Goal: Transaction & Acquisition: Purchase product/service

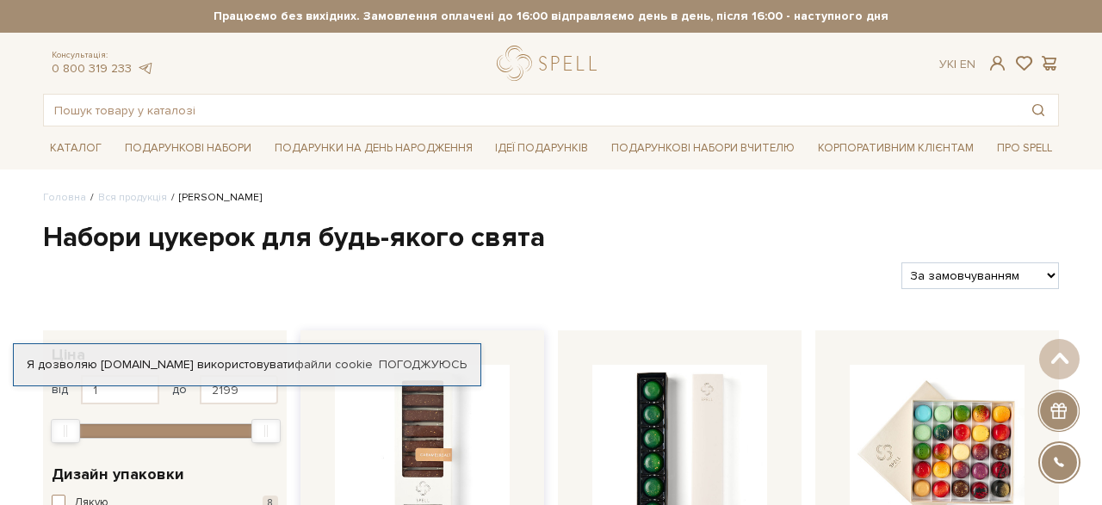
scroll to position [358, 0]
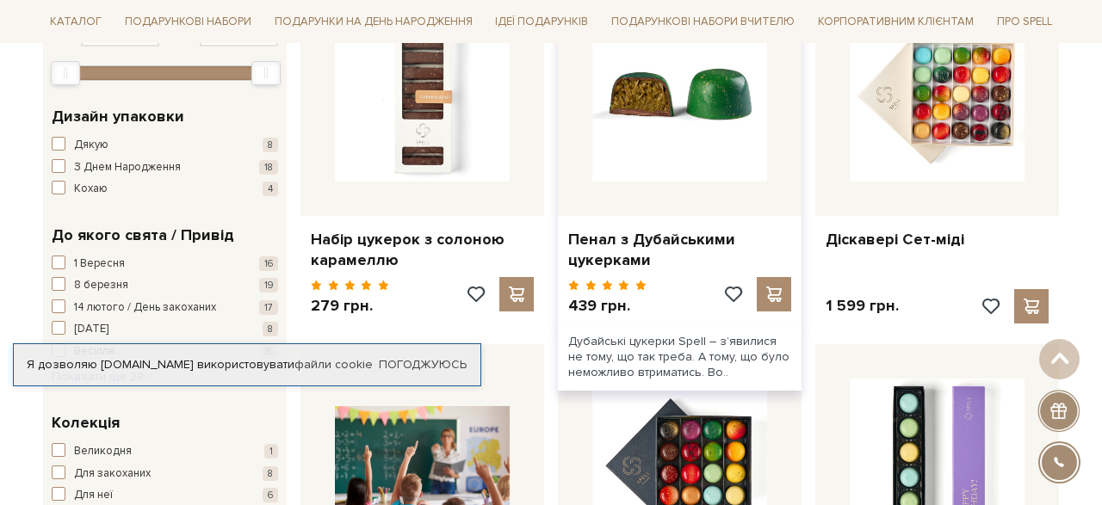
click at [648, 142] on img at bounding box center [679, 94] width 175 height 175
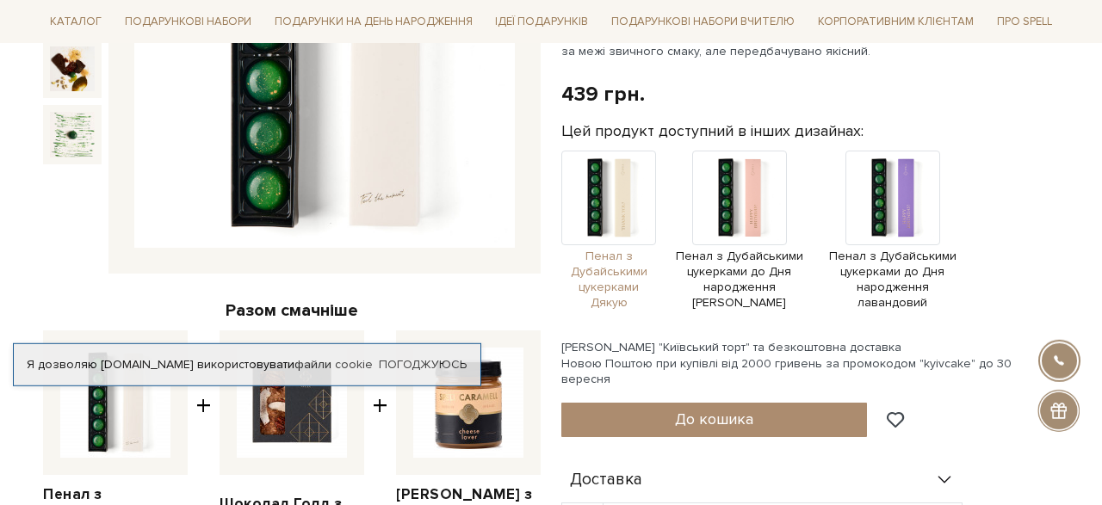
scroll to position [179, 0]
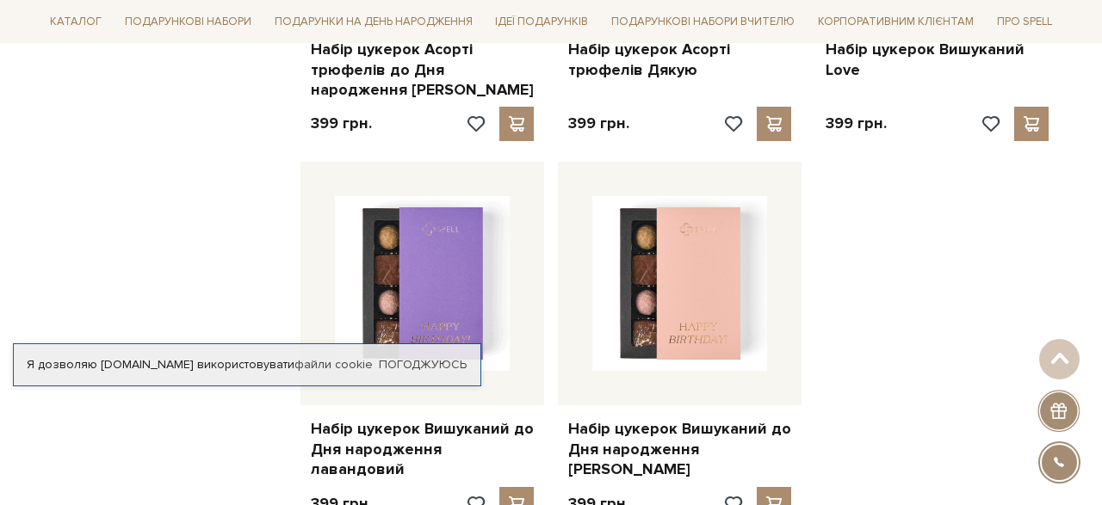
scroll to position [1791, 0]
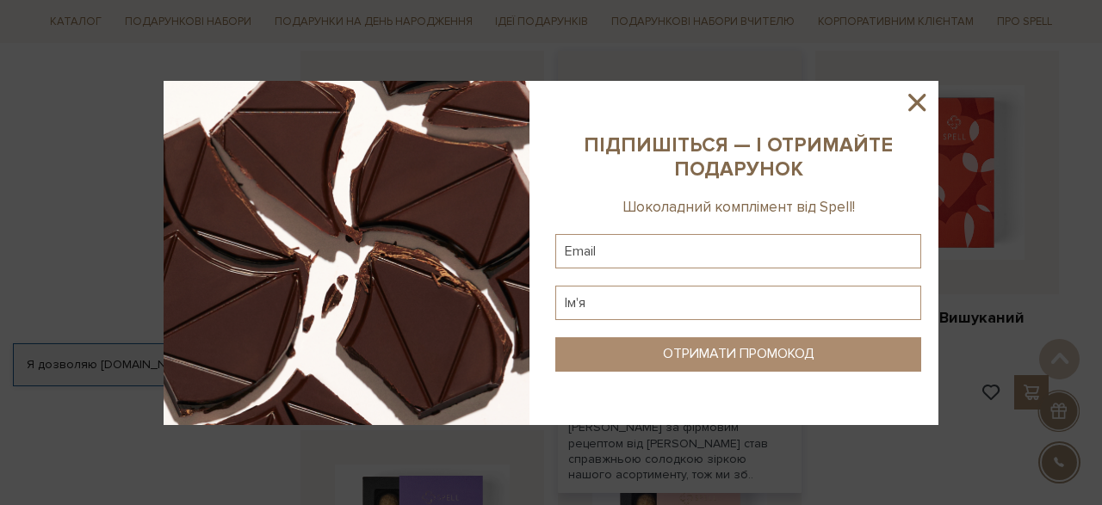
click at [727, 208] on sys-column-static at bounding box center [738, 253] width 400 height 344
click at [905, 104] on icon at bounding box center [916, 102] width 29 height 29
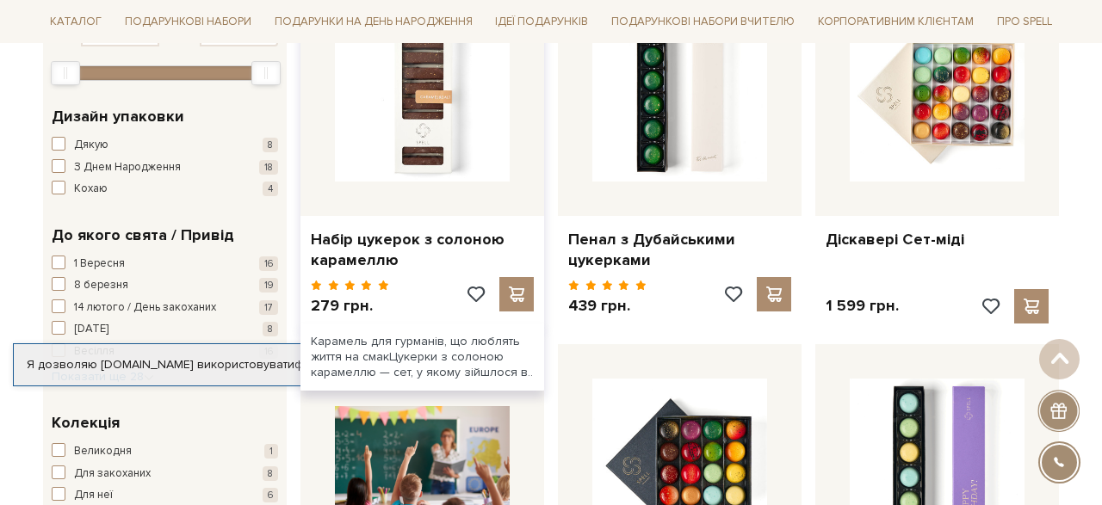
scroll to position [0, 0]
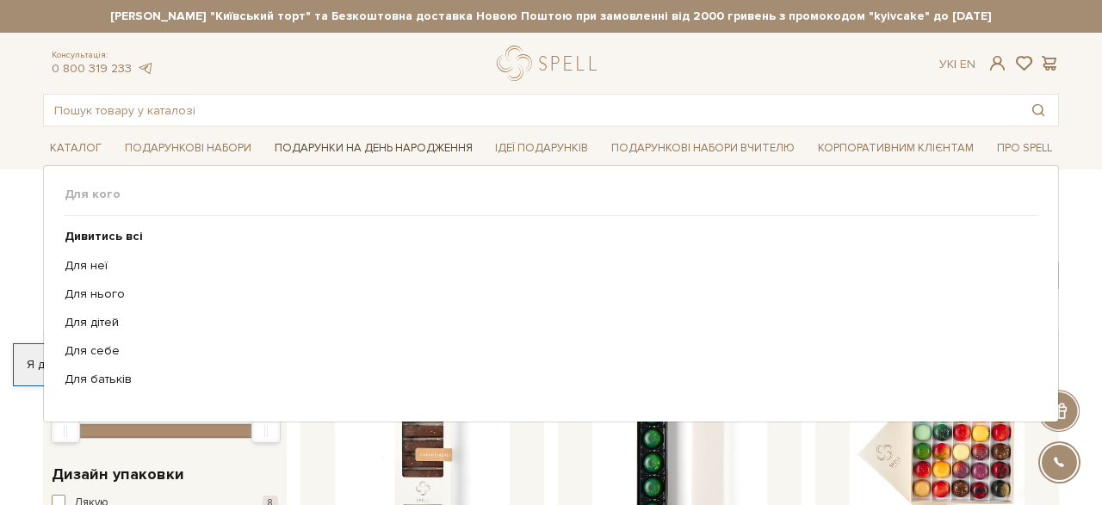
click at [405, 150] on link "Подарунки на День народження" at bounding box center [374, 148] width 212 height 27
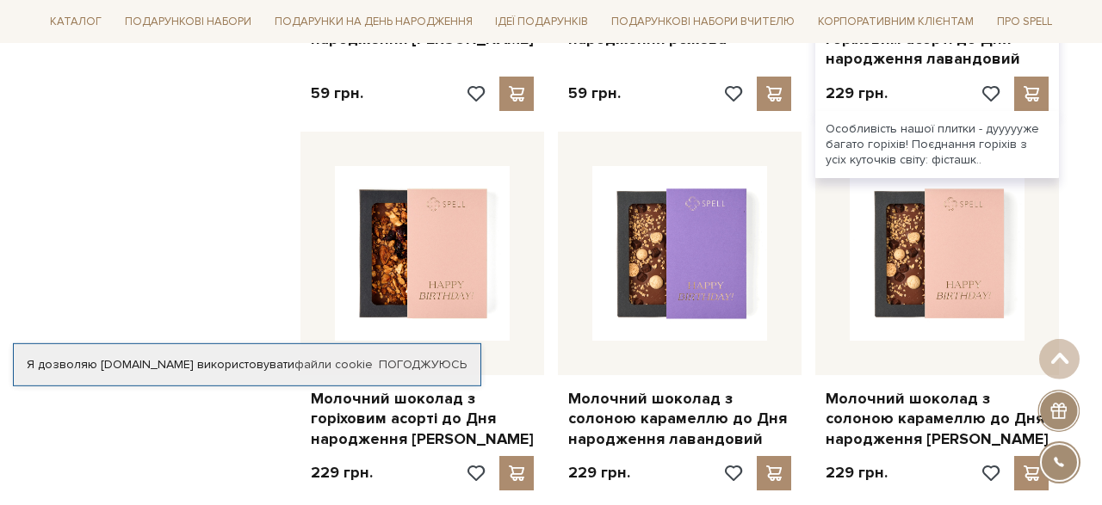
scroll to position [1433, 0]
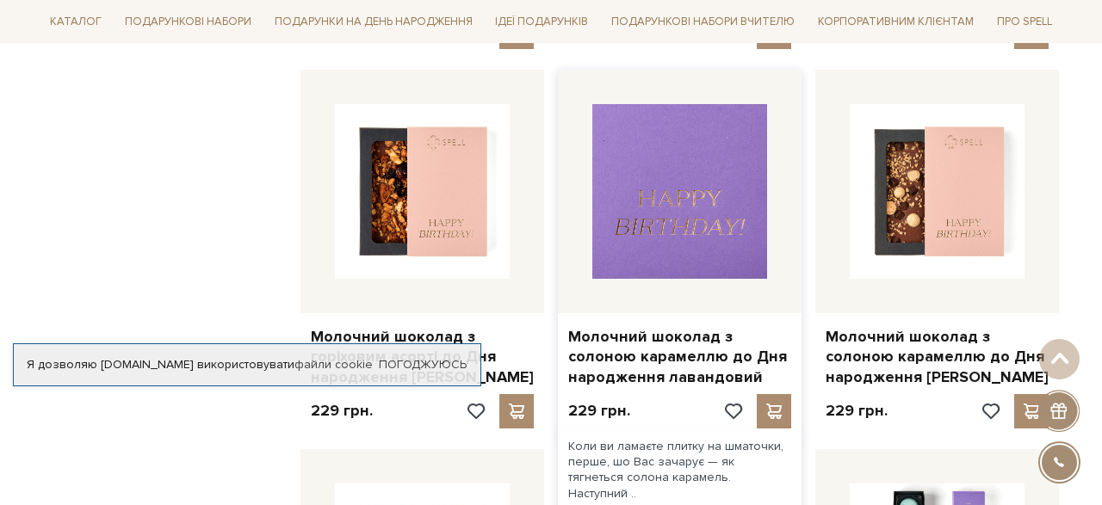
click at [682, 213] on img at bounding box center [679, 191] width 175 height 175
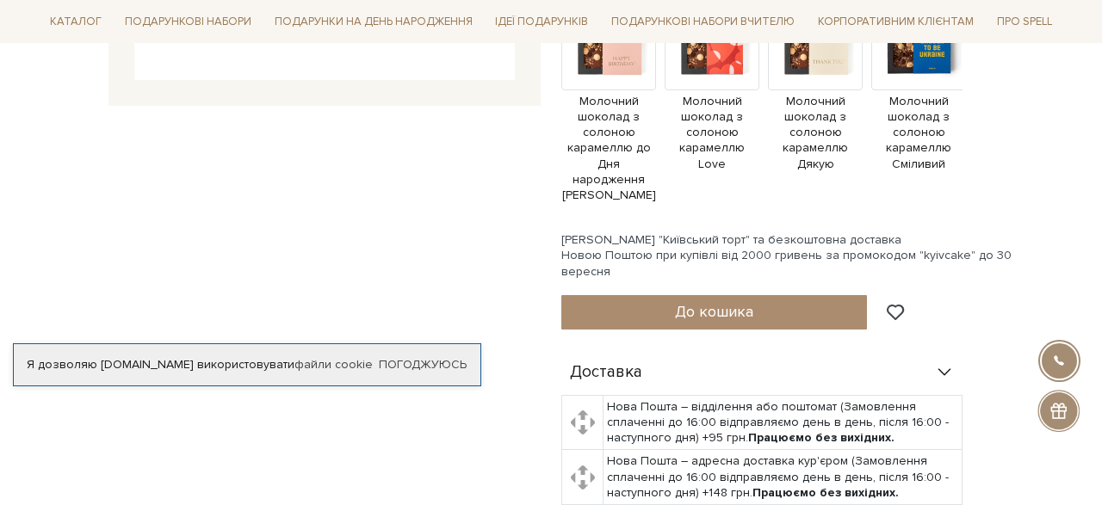
scroll to position [911, 0]
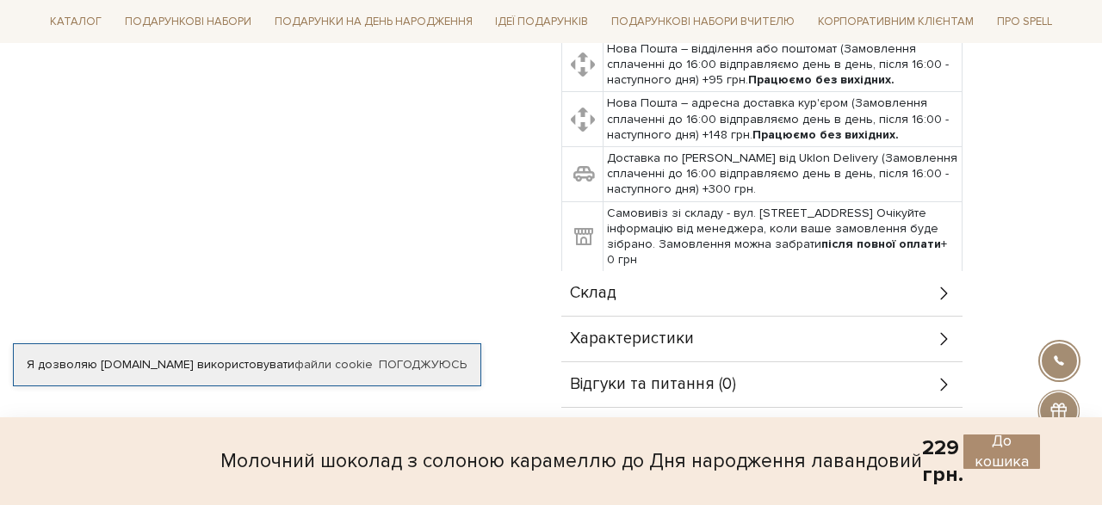
click at [696, 317] on div "Характеристики" at bounding box center [761, 339] width 401 height 45
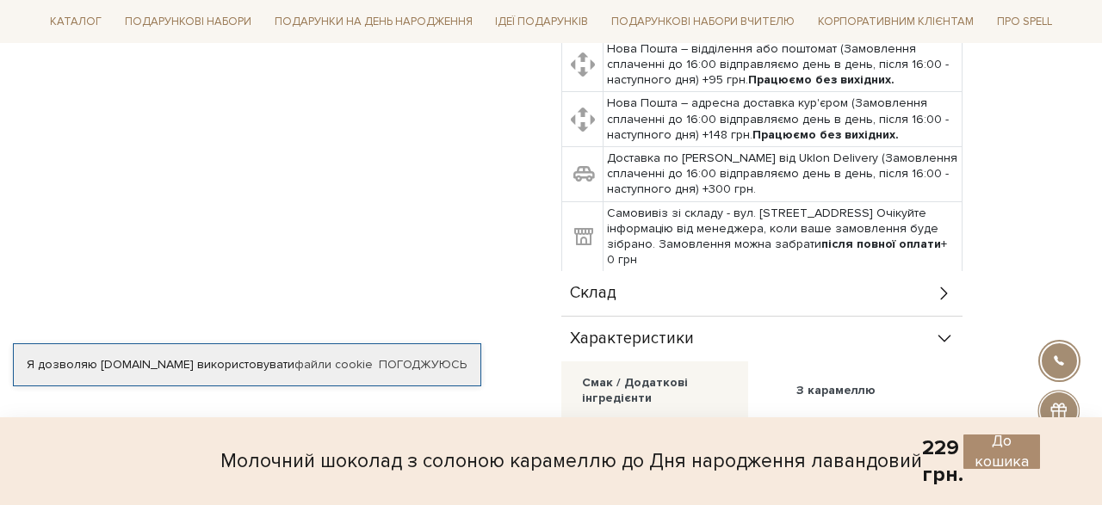
click at [707, 271] on div "Склад" at bounding box center [761, 293] width 401 height 45
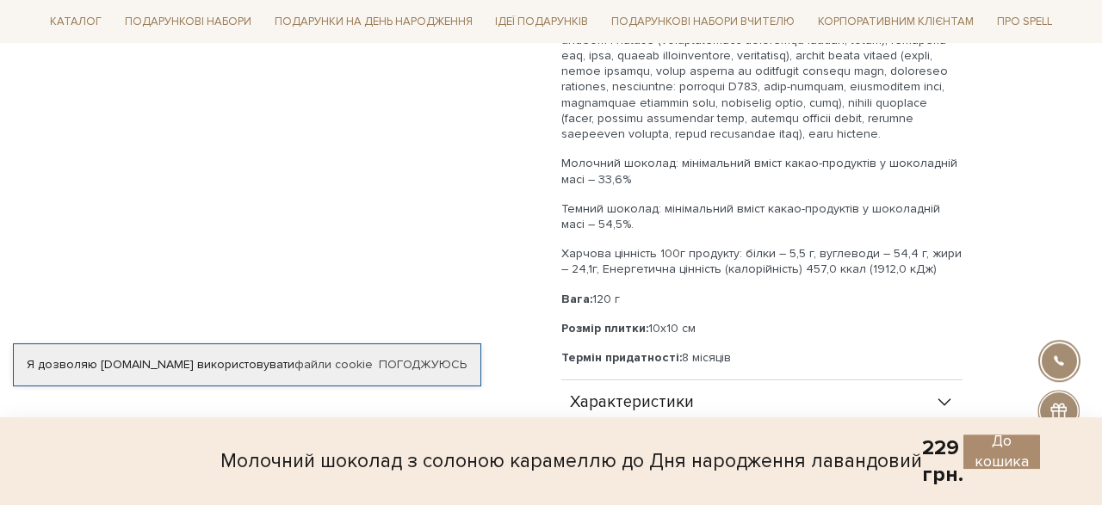
scroll to position [1269, 0]
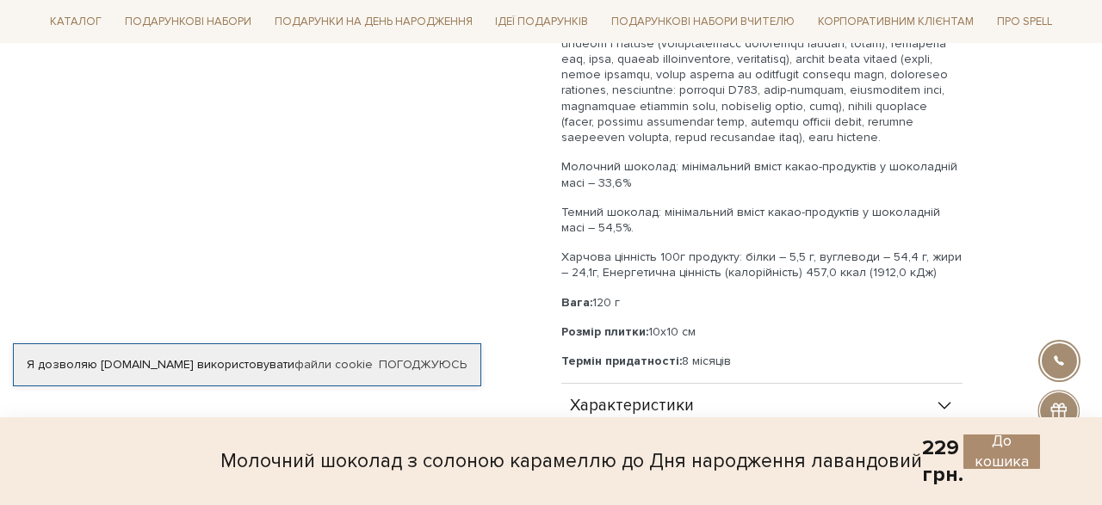
click at [30, 1] on div "Каталог Всі солодощі Дивитись всі" at bounding box center [551, 21] width 1102 height 43
